Goal: Find specific page/section: Find specific page/section

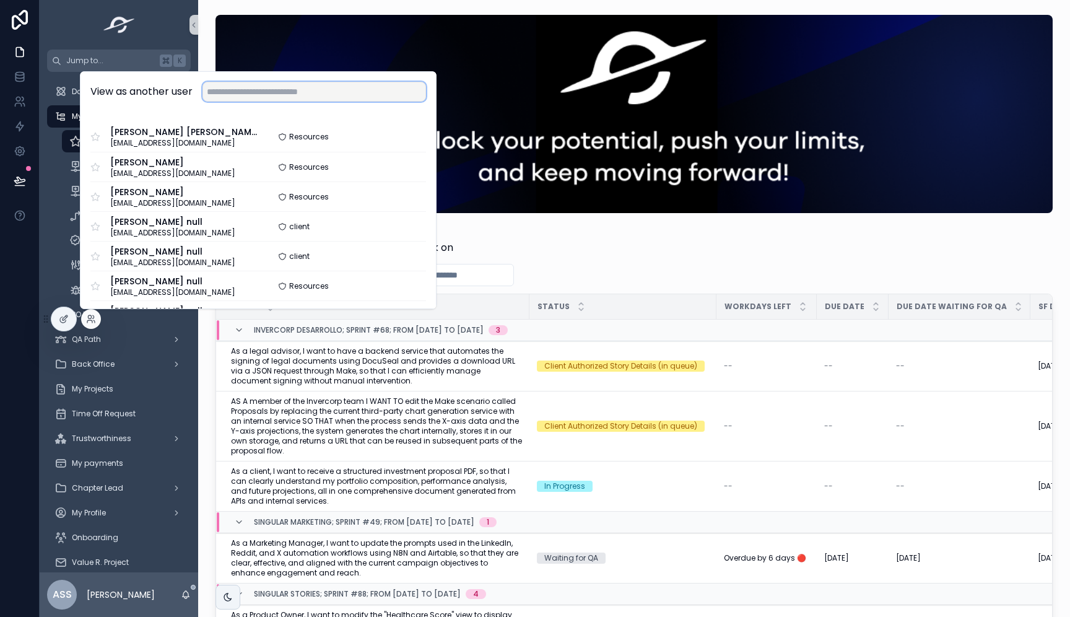
click at [352, 89] on input "text" at bounding box center [313, 92] width 223 height 20
paste input "**********"
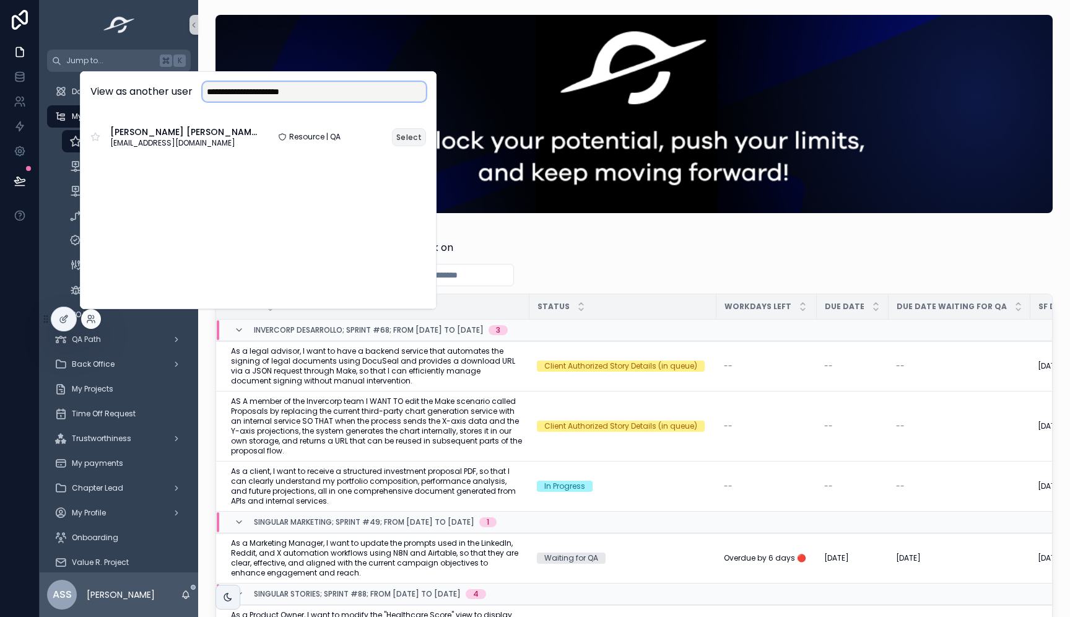
type input "**********"
click at [408, 136] on button "Select" at bounding box center [409, 137] width 34 height 18
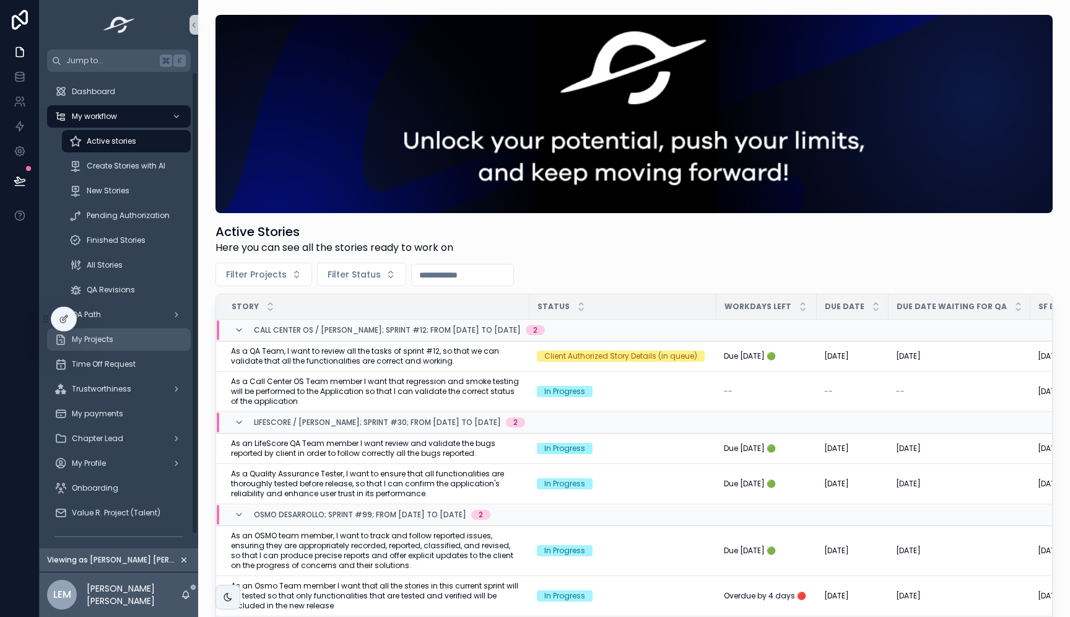
click at [126, 336] on div "My Projects" at bounding box center [118, 339] width 129 height 20
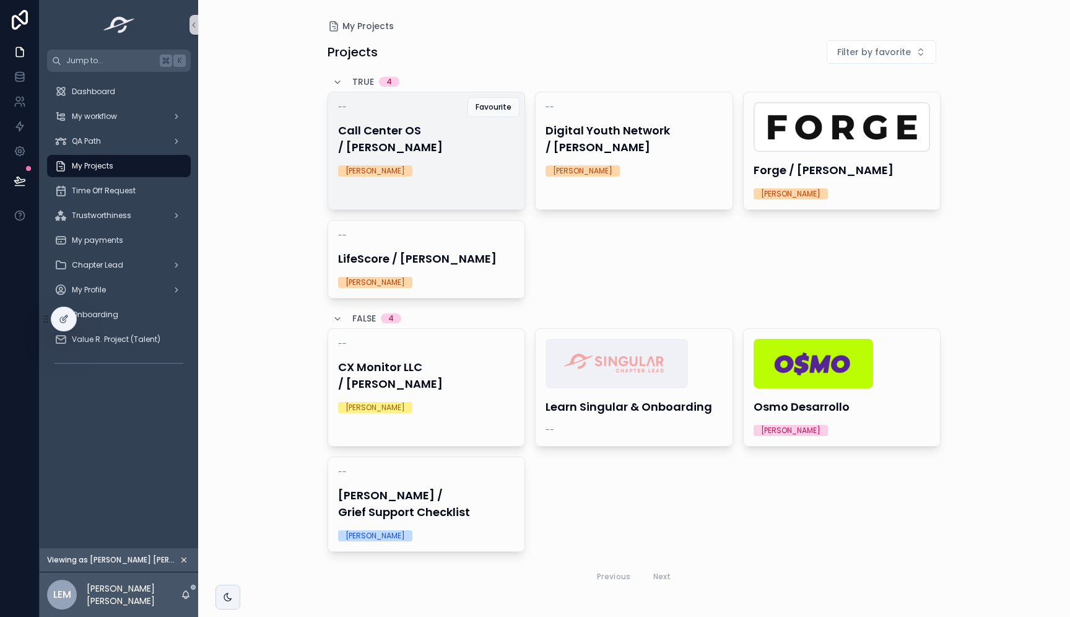
click at [456, 173] on link "-- Call Center OS / Carlos Monge Jorge Castañeda Favourite" at bounding box center [426, 151] width 198 height 118
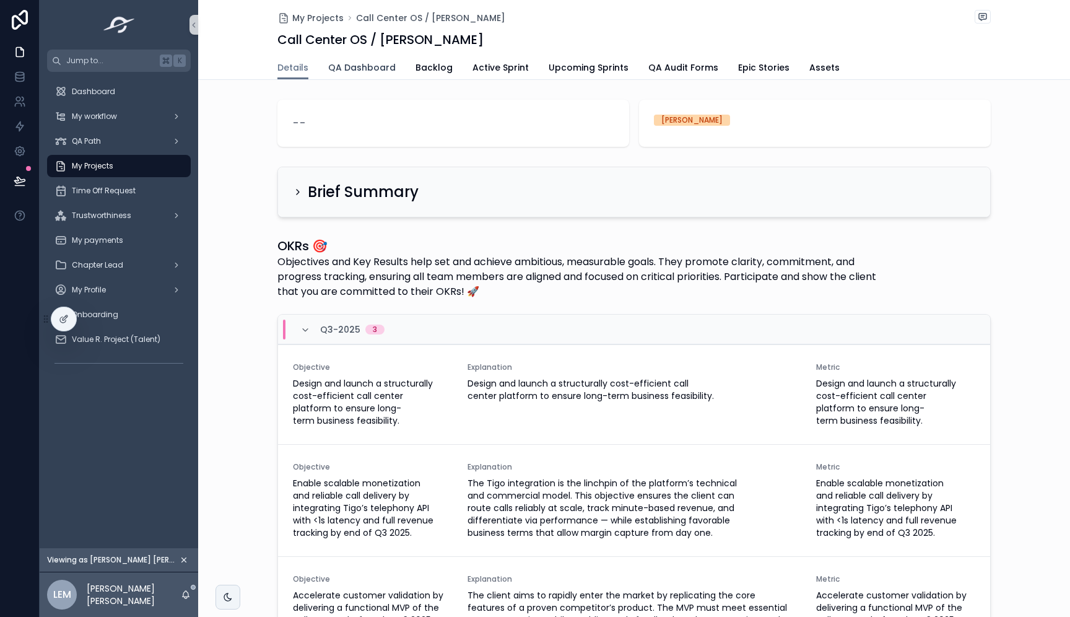
click at [381, 67] on span "QA Dashboard" at bounding box center [361, 67] width 67 height 12
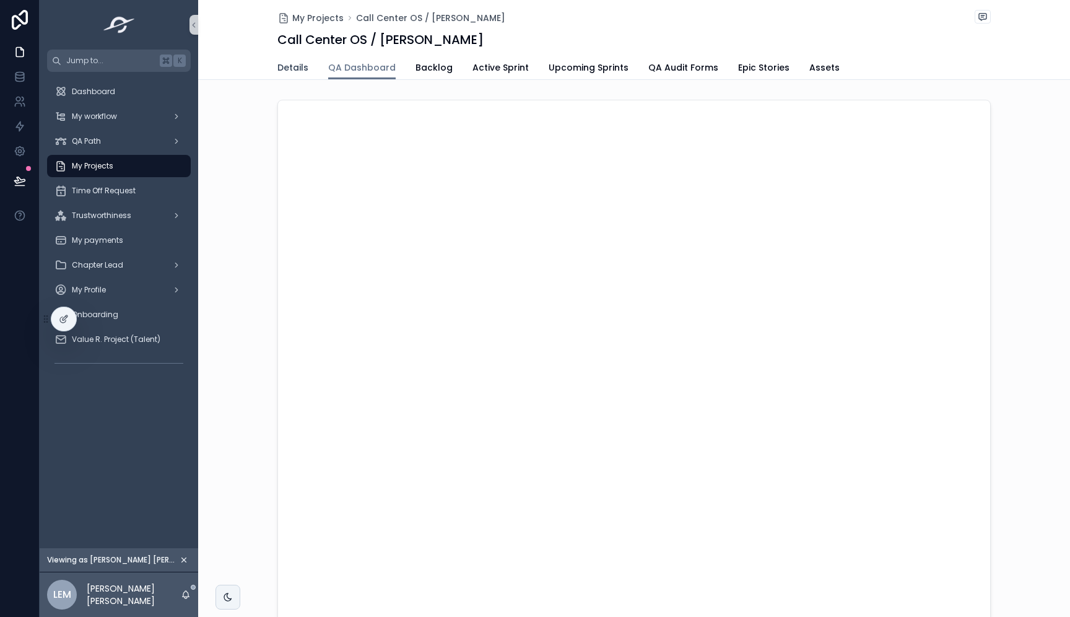
click at [297, 63] on span "Details" at bounding box center [292, 67] width 31 height 12
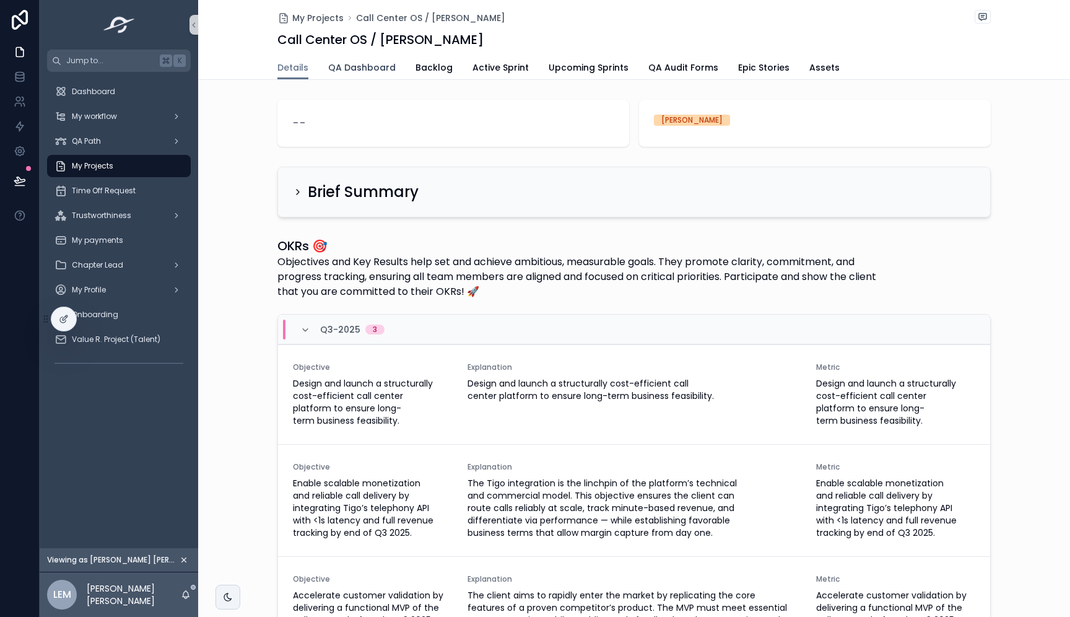
click at [357, 67] on span "QA Dashboard" at bounding box center [361, 67] width 67 height 12
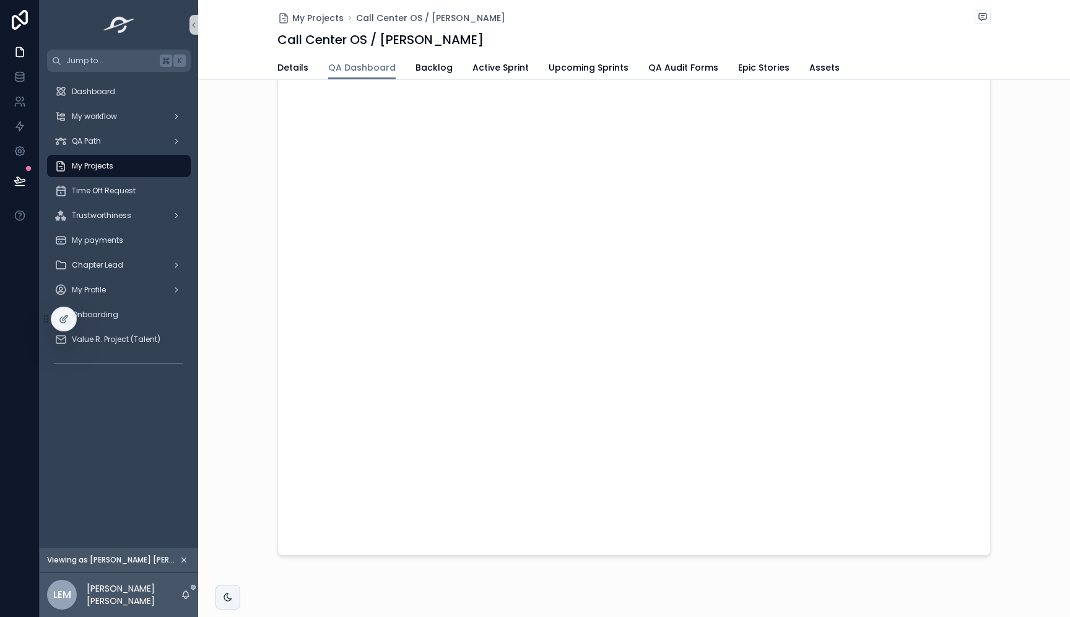
scroll to position [184, 0]
click at [69, 313] on div at bounding box center [63, 319] width 25 height 24
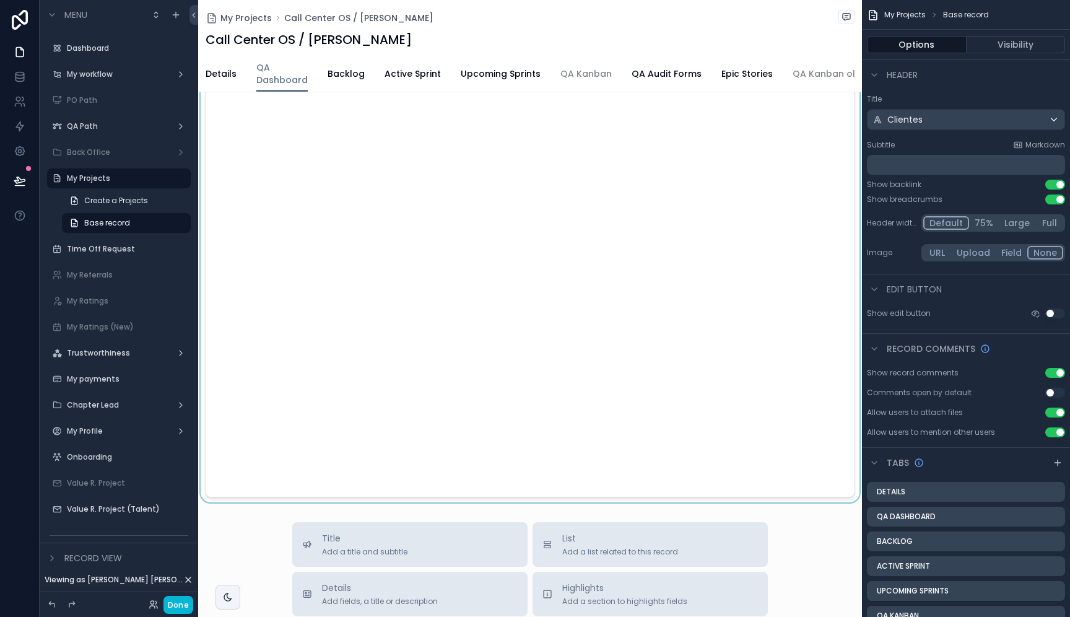
scroll to position [238, 0]
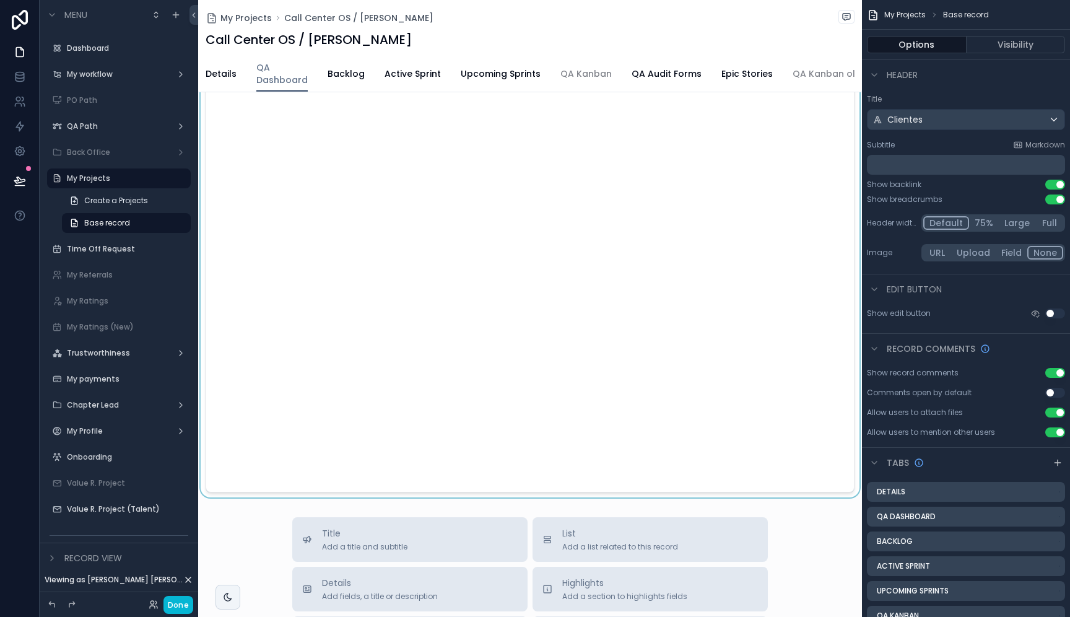
click at [544, 280] on div "scrollable content" at bounding box center [530, 183] width 664 height 628
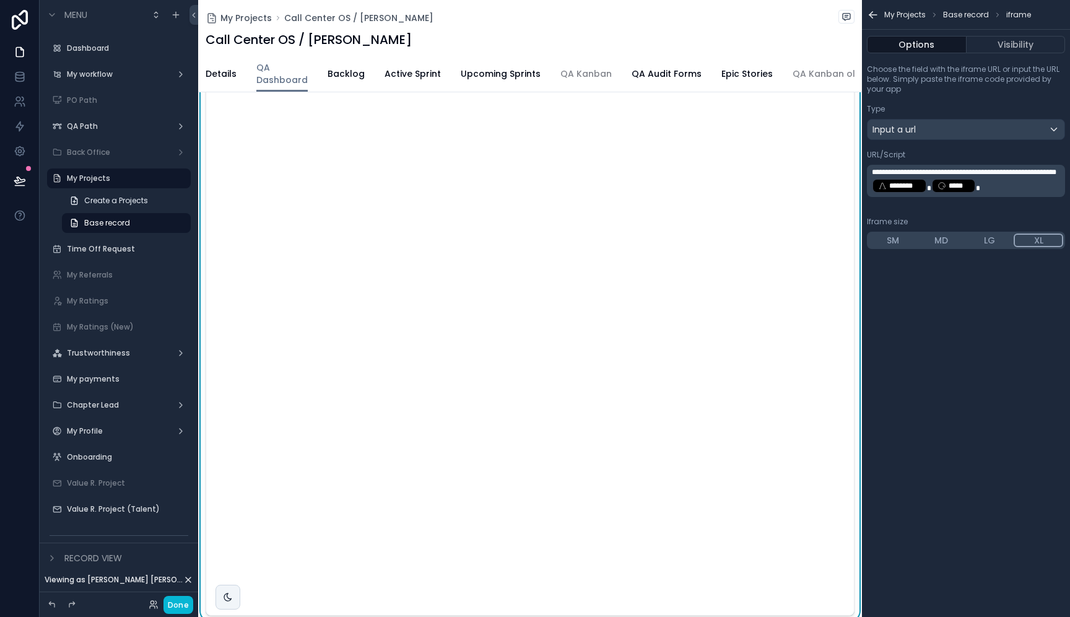
scroll to position [94, 0]
click at [170, 610] on button "Done" at bounding box center [178, 605] width 30 height 18
